Goal: Check status: Check status

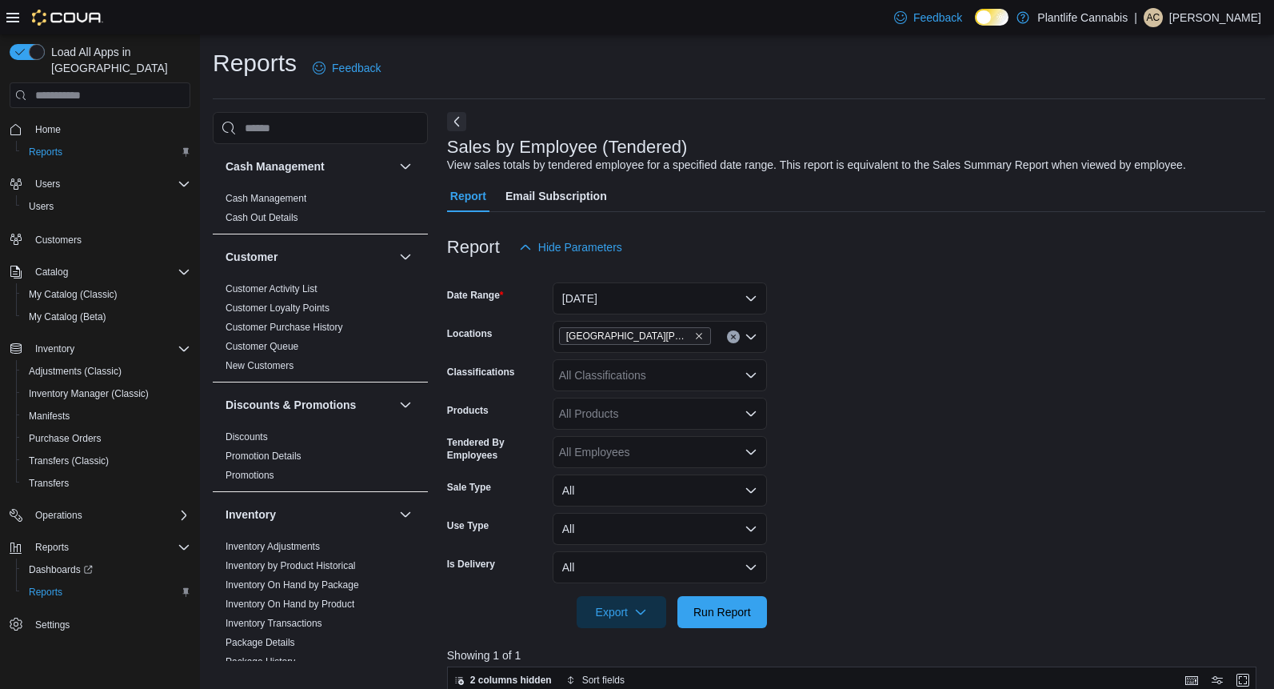
scroll to position [254, 0]
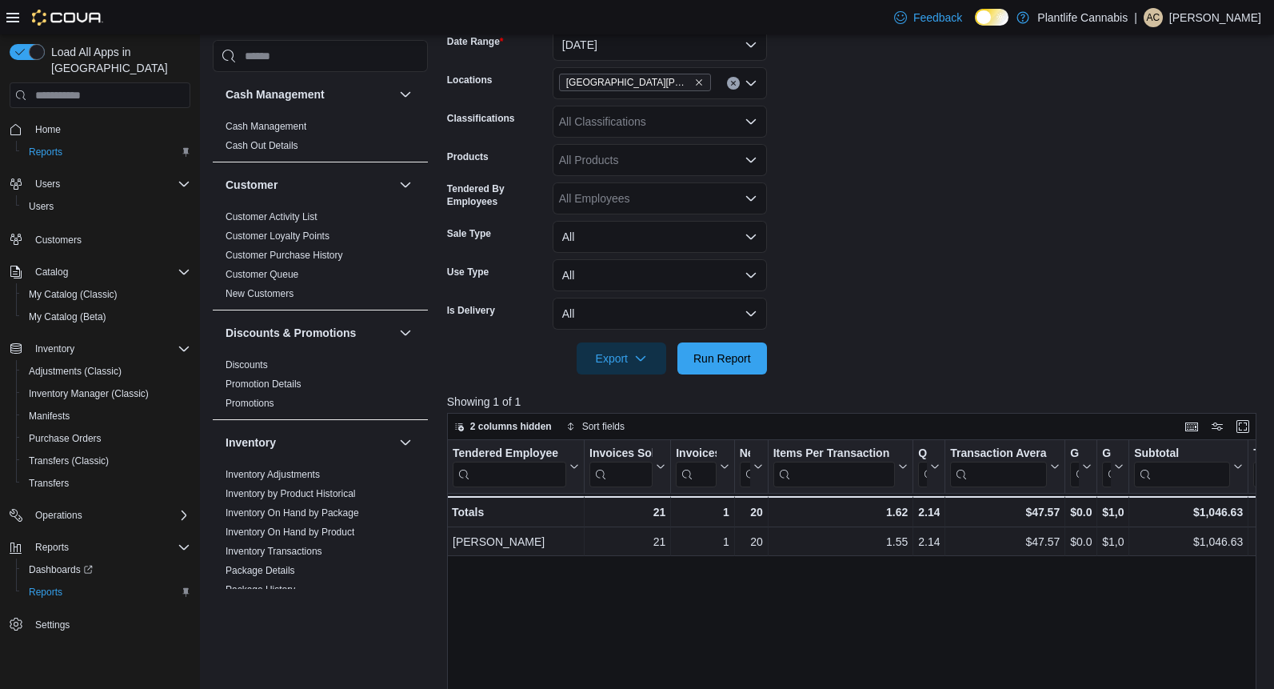
click at [933, 336] on div at bounding box center [856, 336] width 818 height 13
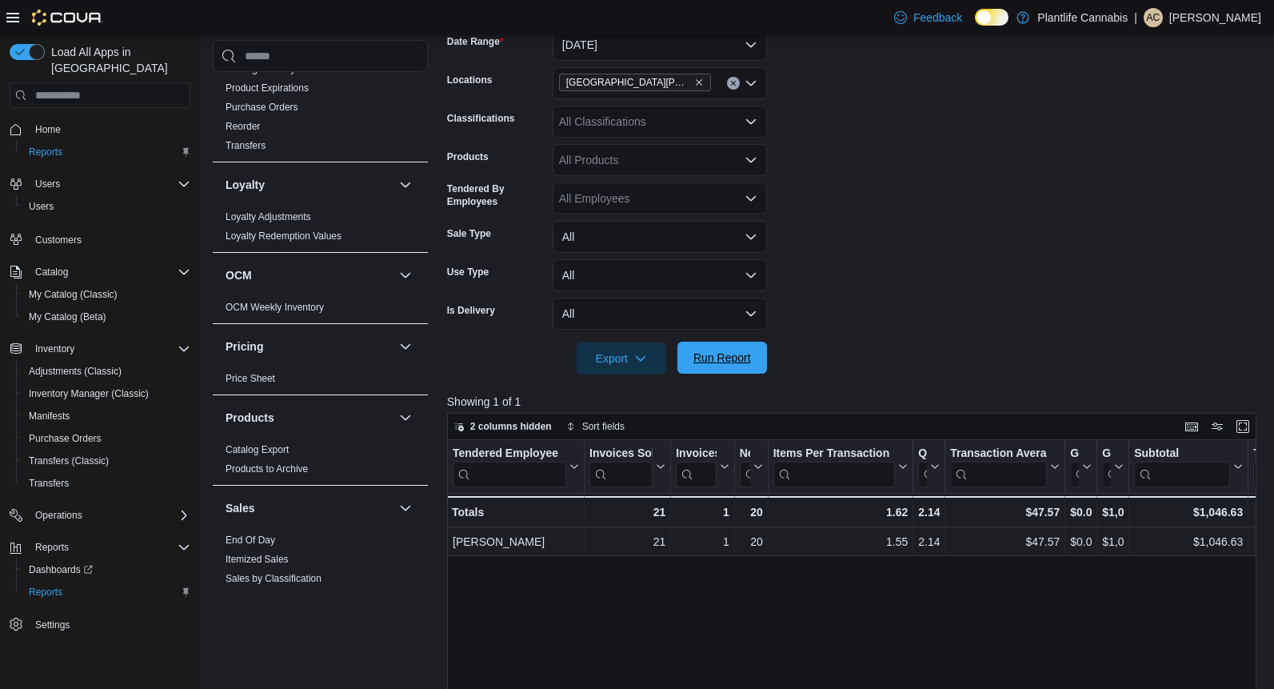
click at [722, 358] on span "Run Report" at bounding box center [723, 358] width 58 height 16
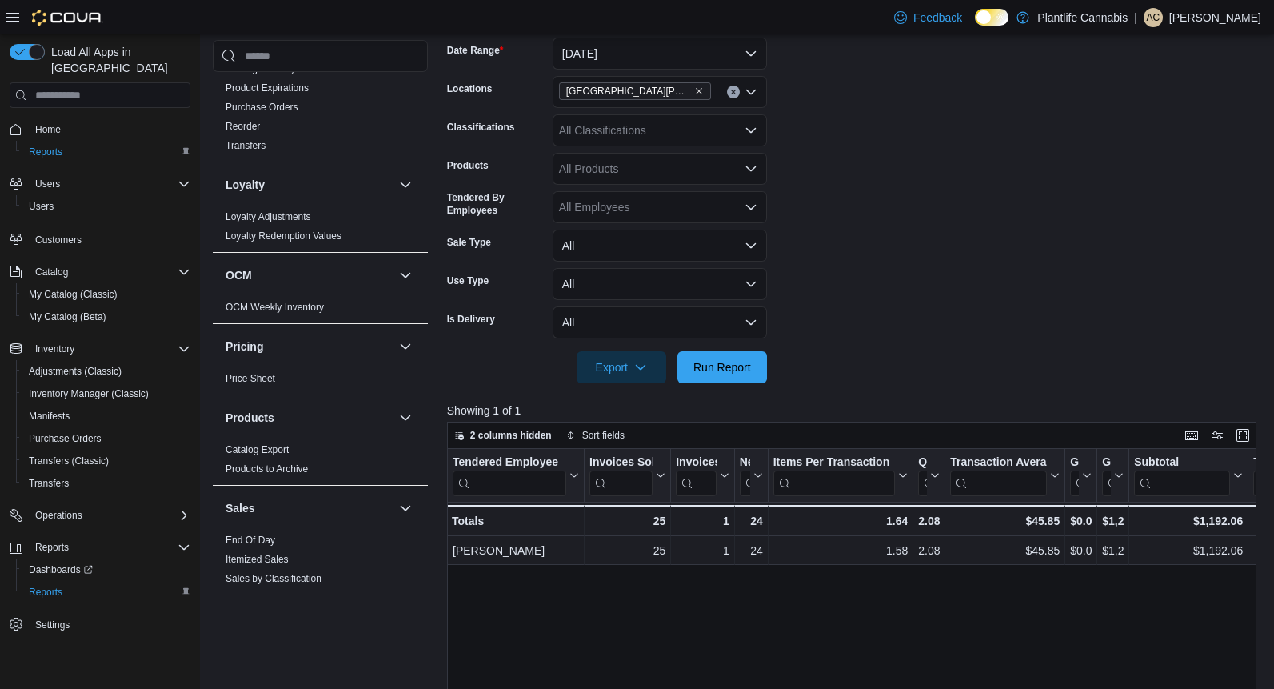
scroll to position [228, 0]
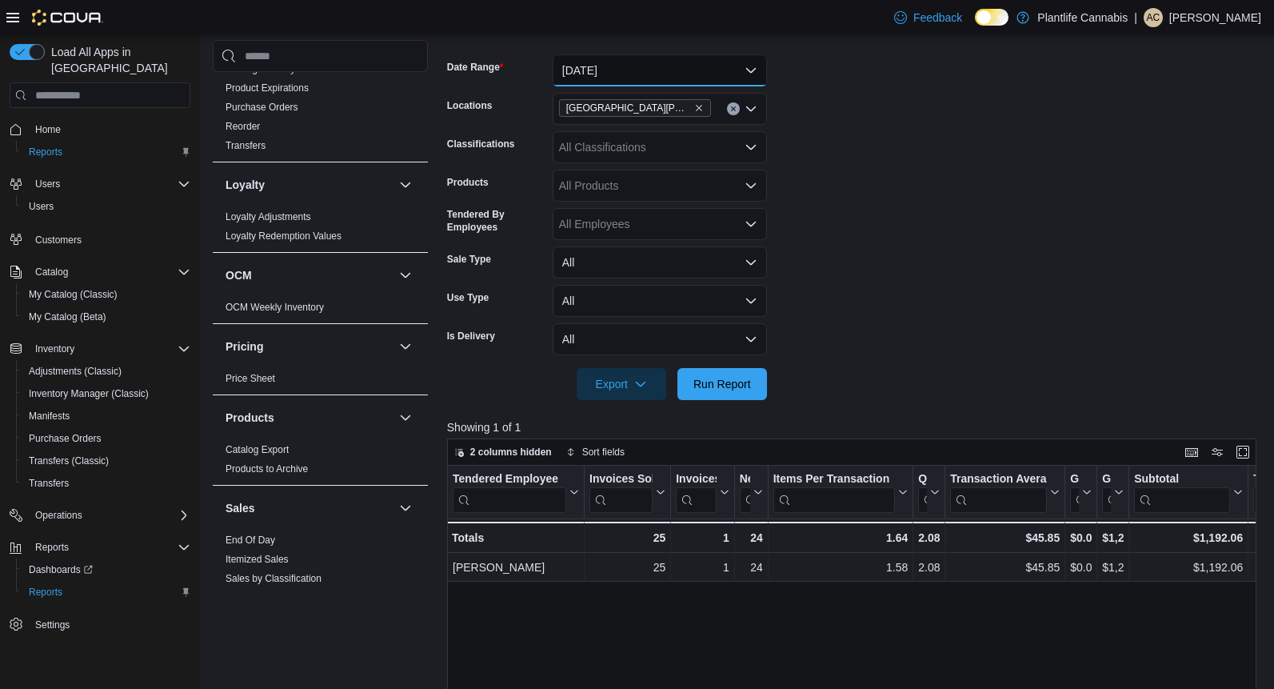
click at [663, 79] on button "[DATE]" at bounding box center [660, 70] width 214 height 32
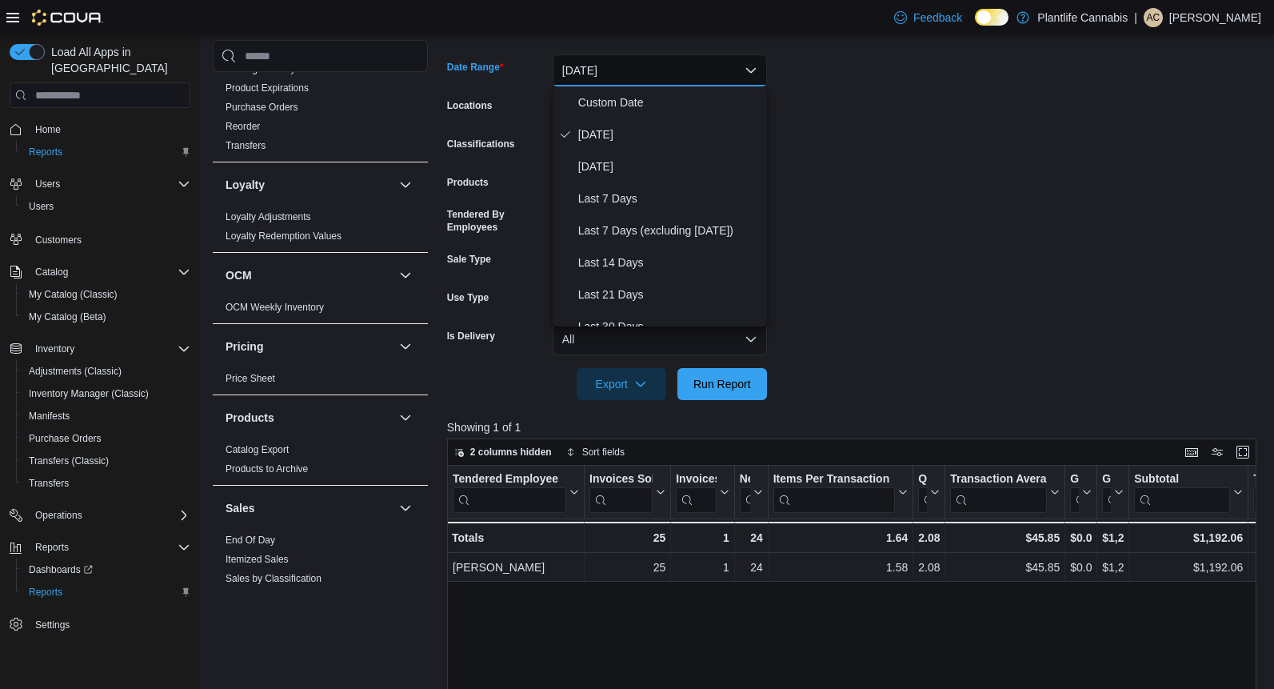
click at [981, 174] on form "Date Range [DATE] Locations [GEOGRAPHIC_DATA][PERSON_NAME] - Eagle Ridge Classi…" at bounding box center [856, 217] width 818 height 365
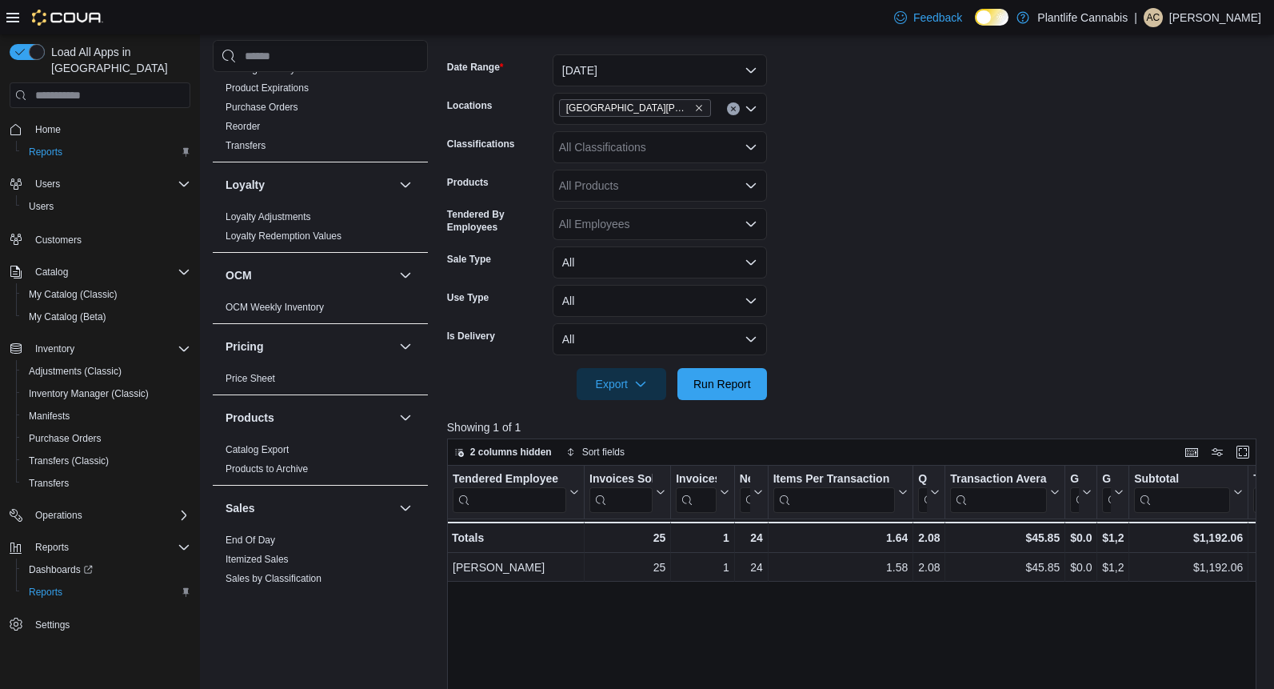
drag, startPoint x: 722, startPoint y: 402, endPoint x: 728, endPoint y: 383, distance: 20.0
click at [722, 402] on div at bounding box center [856, 409] width 818 height 19
click at [728, 383] on span "Run Report" at bounding box center [723, 383] width 58 height 16
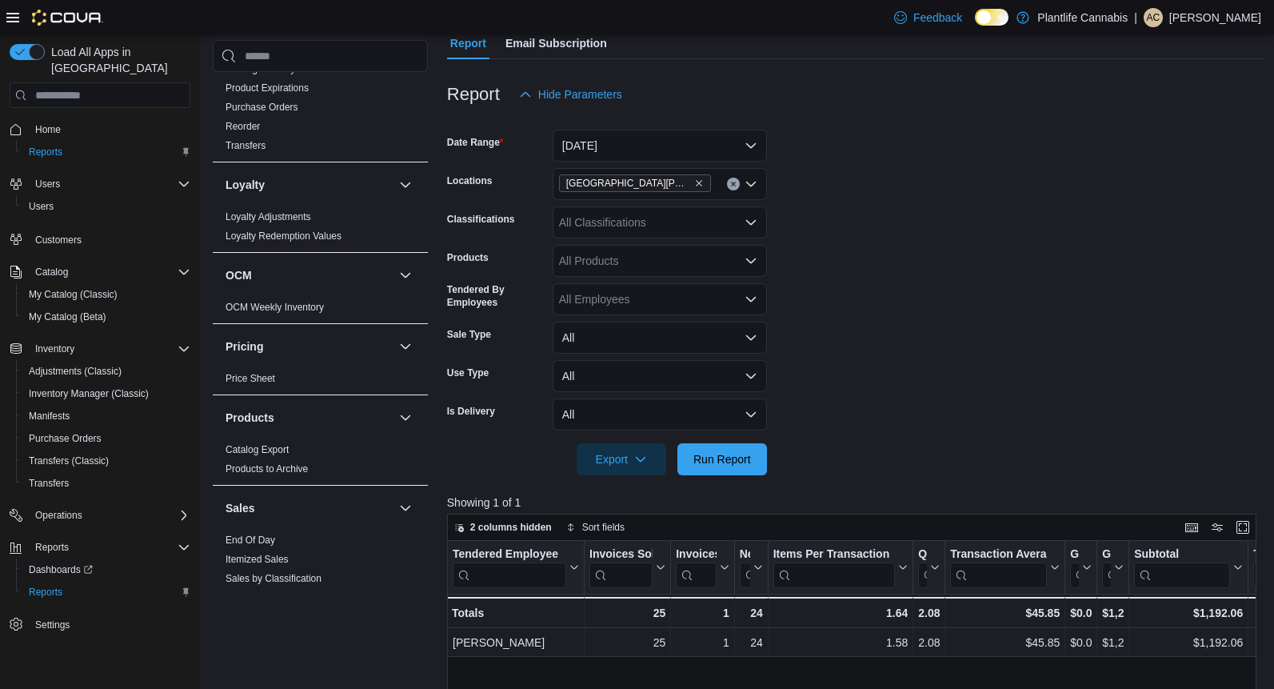
scroll to position [138, 0]
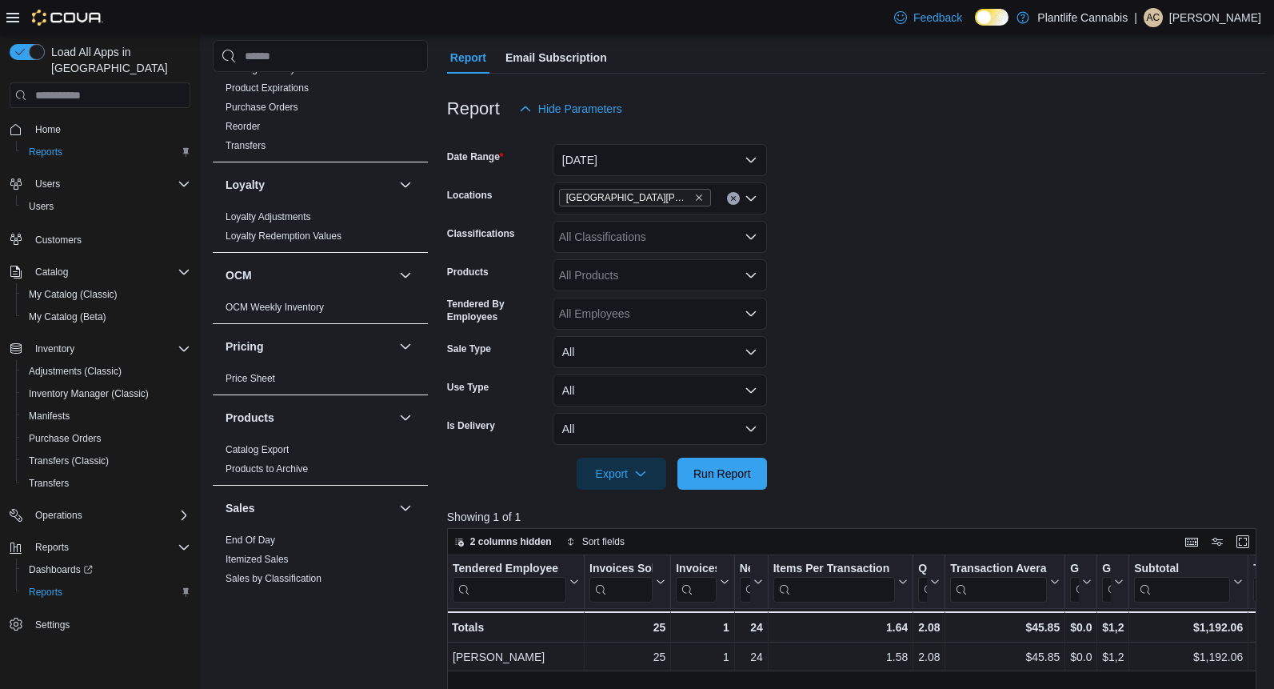
click at [722, 201] on div "[GEOGRAPHIC_DATA][PERSON_NAME] - [GEOGRAPHIC_DATA]" at bounding box center [660, 198] width 214 height 32
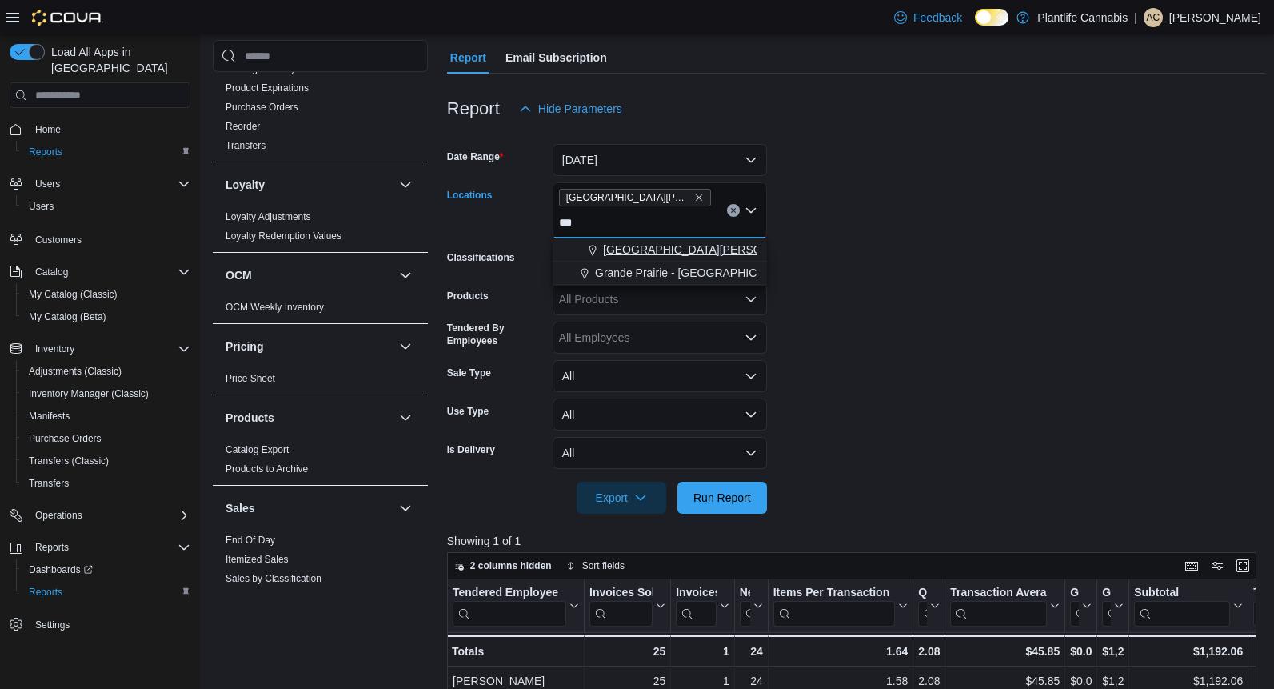
type input "***"
click at [704, 242] on span "[GEOGRAPHIC_DATA][PERSON_NAME][GEOGRAPHIC_DATA]" at bounding box center [766, 250] width 326 height 16
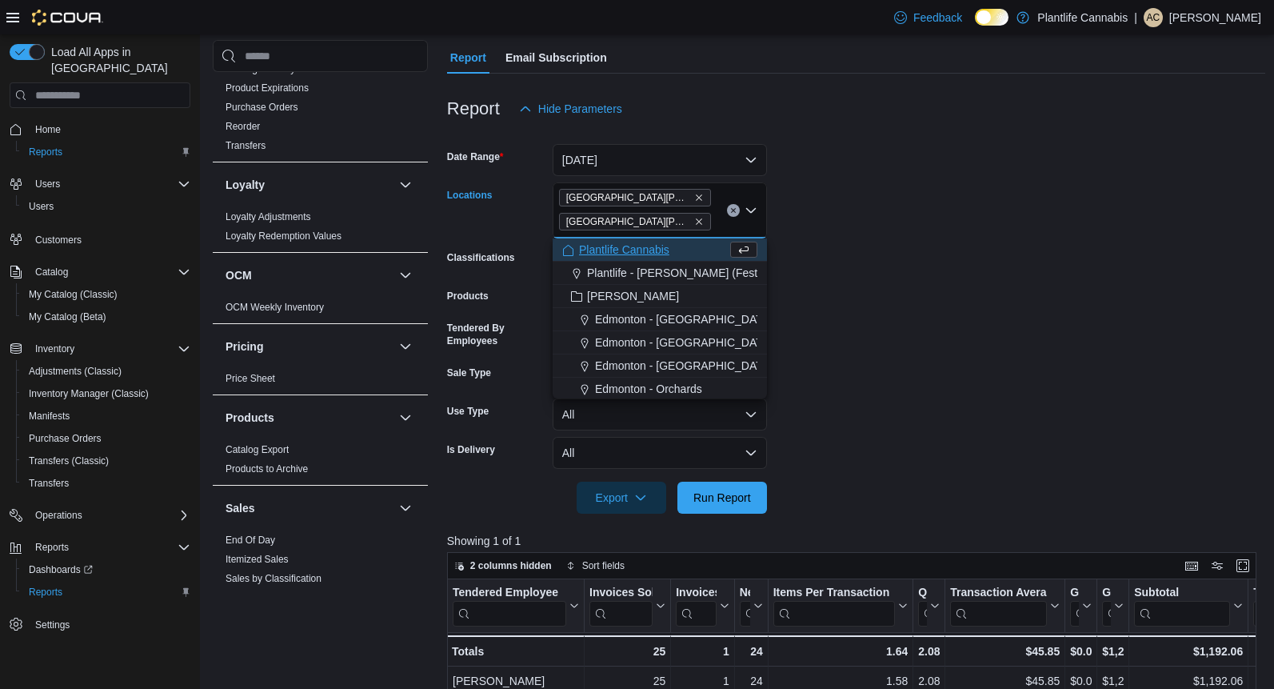
click at [944, 273] on form "Date Range [DATE] Locations [GEOGRAPHIC_DATA][PERSON_NAME] - [GEOGRAPHIC_DATA] …" at bounding box center [856, 319] width 818 height 389
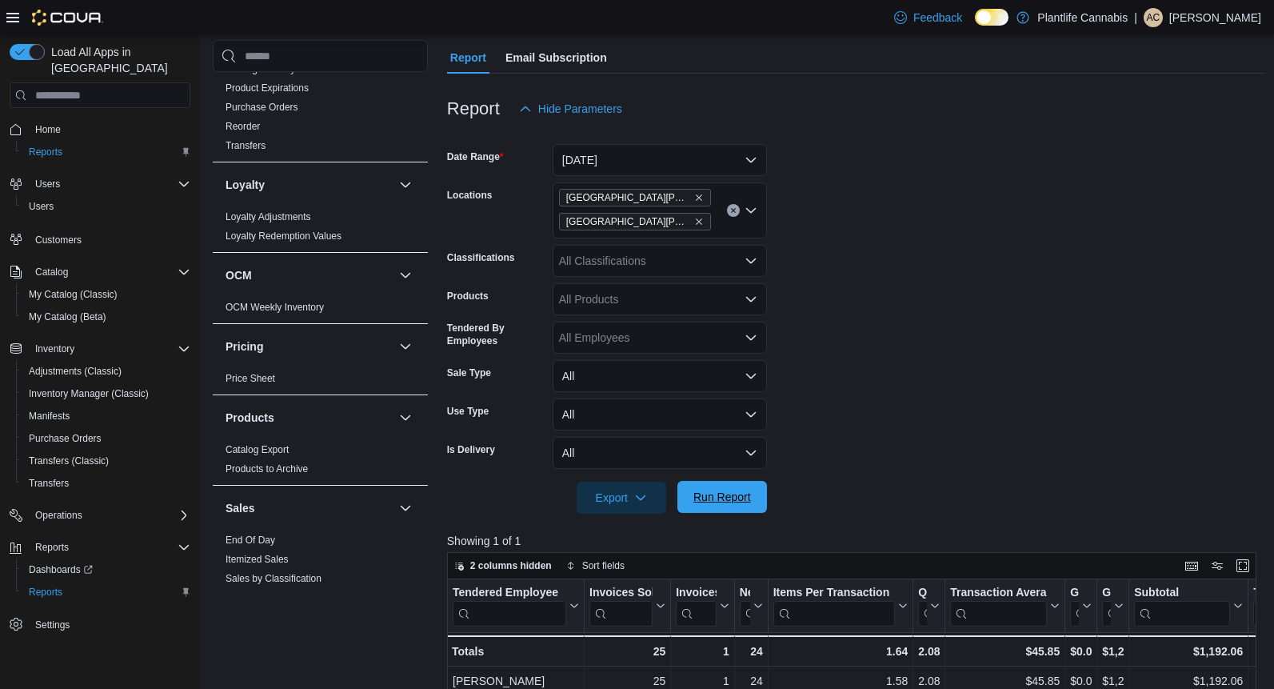
click at [752, 492] on span "Run Report" at bounding box center [722, 497] width 70 height 32
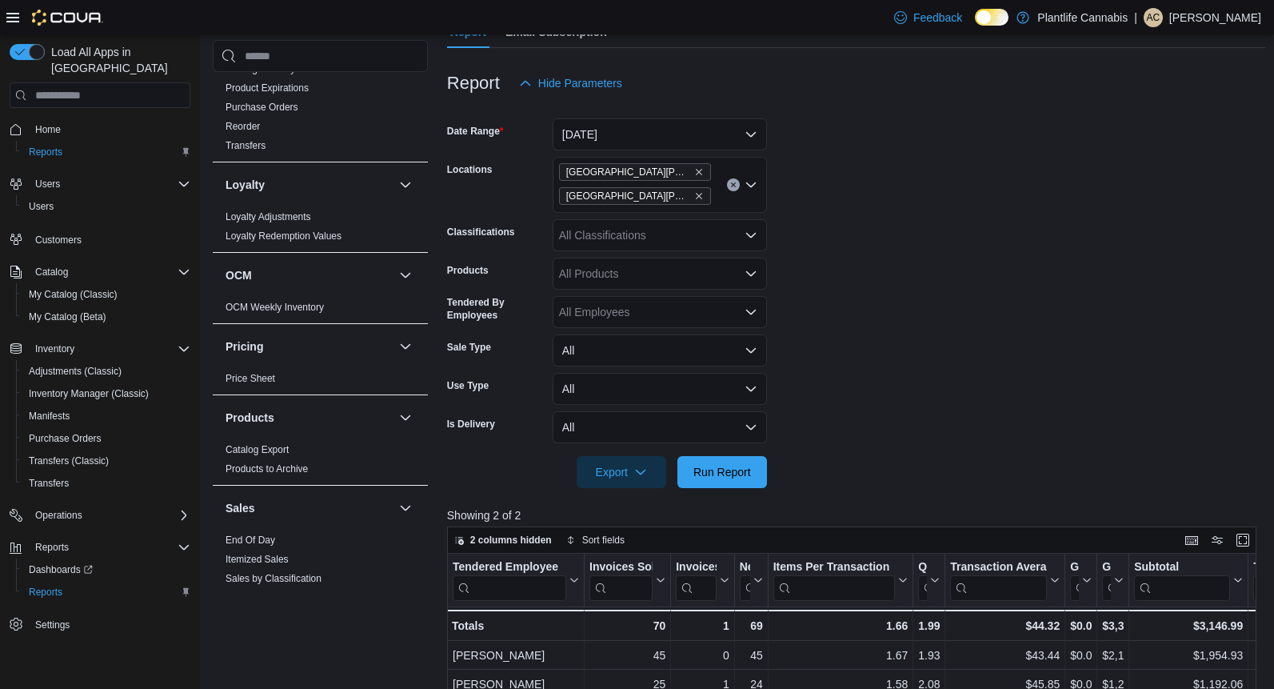
scroll to position [155, 0]
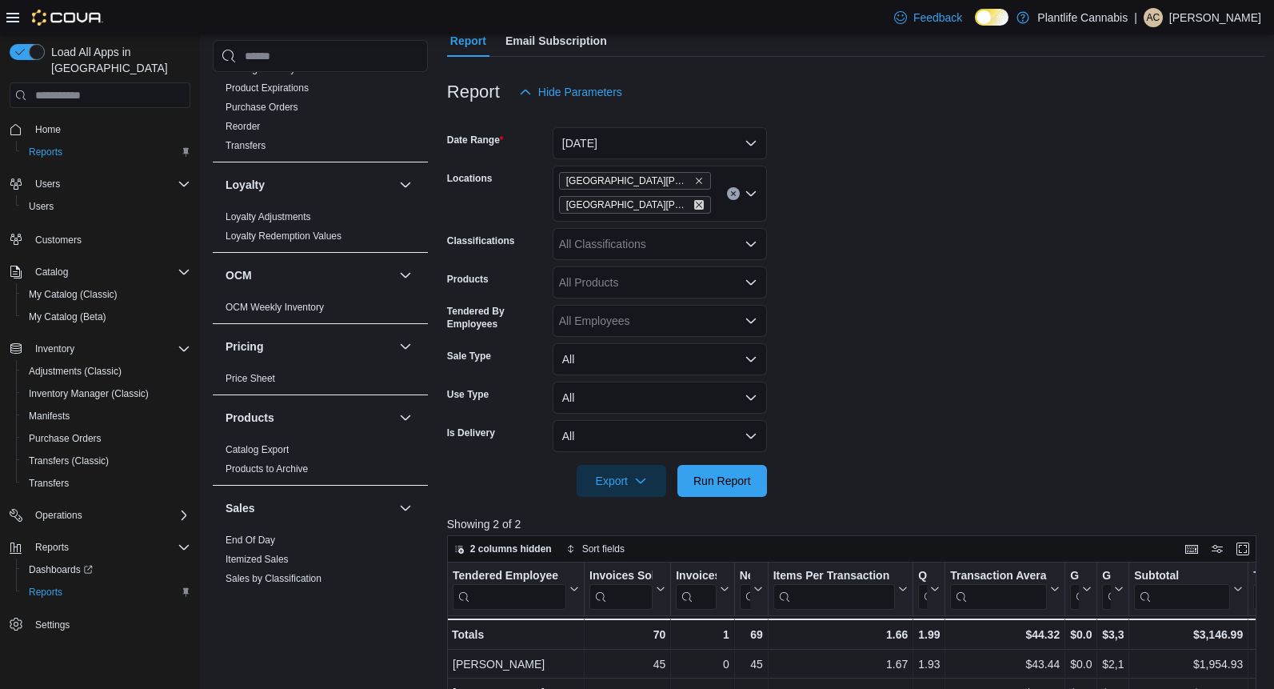
click at [699, 202] on icon "Remove Fort McMurray - Stoney Creek from selection in this group" at bounding box center [699, 205] width 10 height 10
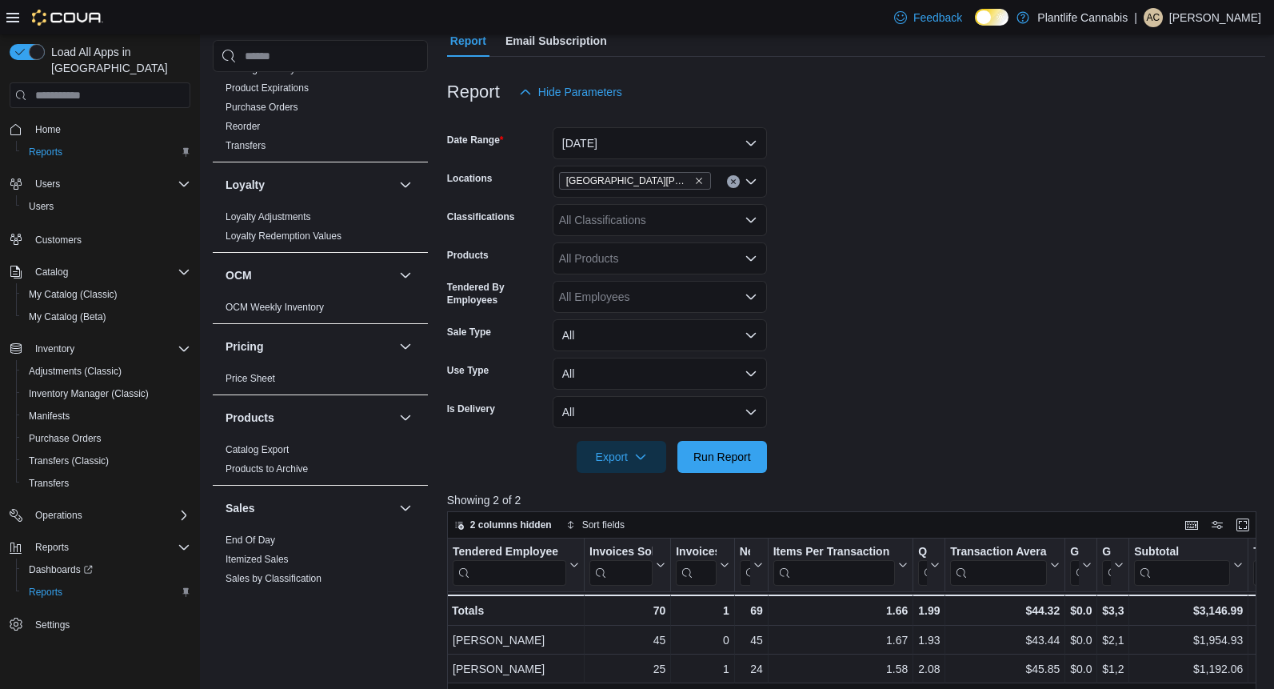
drag, startPoint x: 874, startPoint y: 232, endPoint x: 809, endPoint y: 330, distance: 117.8
click at [874, 233] on form "Date Range [DATE] Locations [GEOGRAPHIC_DATA][PERSON_NAME] - Eagle Ridge Classi…" at bounding box center [856, 290] width 818 height 365
click at [742, 442] on span "Run Report" at bounding box center [722, 456] width 70 height 32
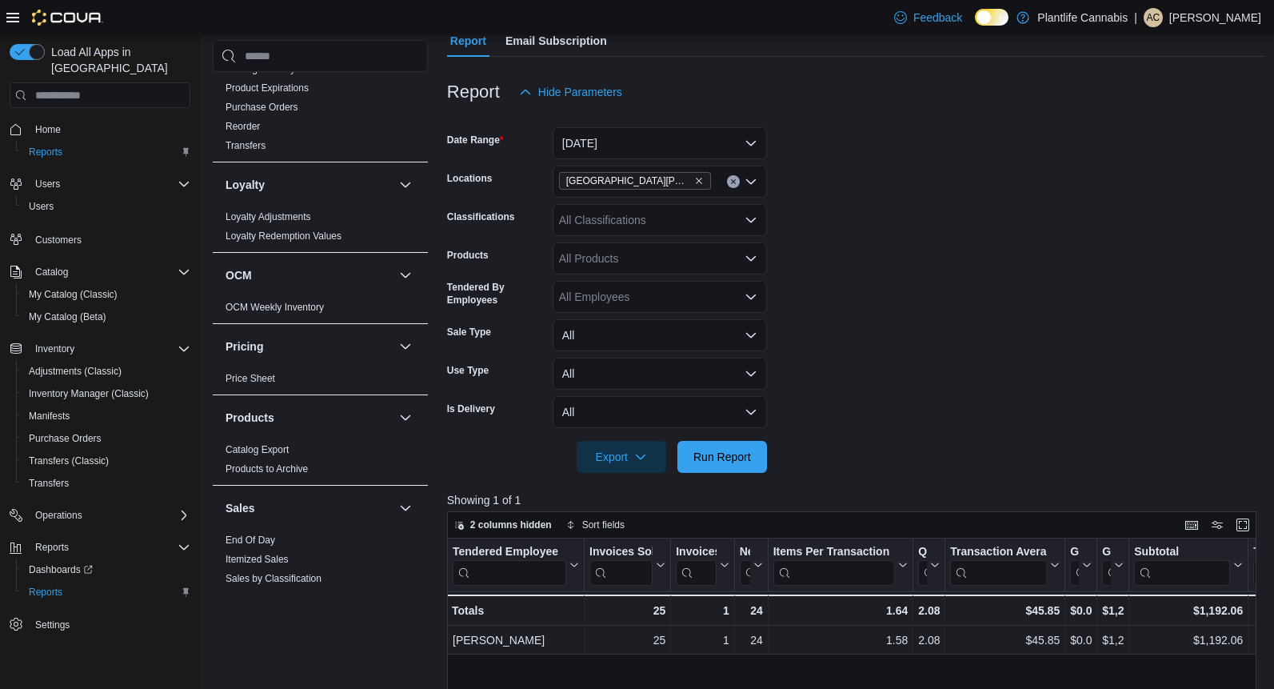
click at [921, 357] on form "Date Range [DATE] Locations [GEOGRAPHIC_DATA][PERSON_NAME] - Eagle Ridge Classi…" at bounding box center [856, 290] width 818 height 365
click at [869, 353] on form "Date Range [DATE] Locations [GEOGRAPHIC_DATA][PERSON_NAME] - Eagle Ridge Classi…" at bounding box center [856, 290] width 818 height 365
click at [725, 469] on span "Run Report" at bounding box center [722, 456] width 70 height 32
